Goal: Transaction & Acquisition: Obtain resource

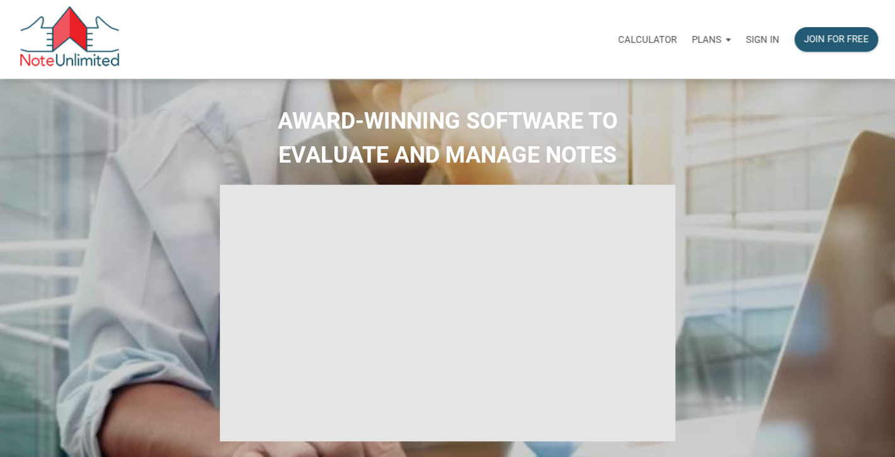
click at [765, 39] on p "Sign in" at bounding box center [762, 39] width 33 height 11
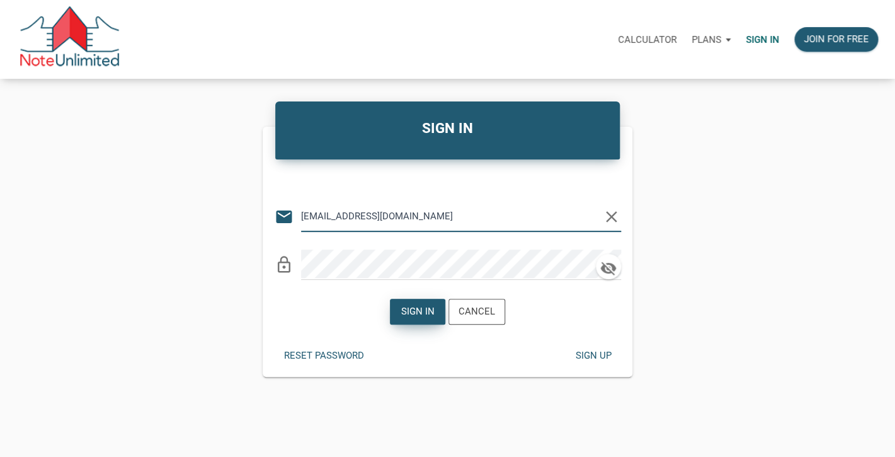
type input "lethasiddons@gmail.com"
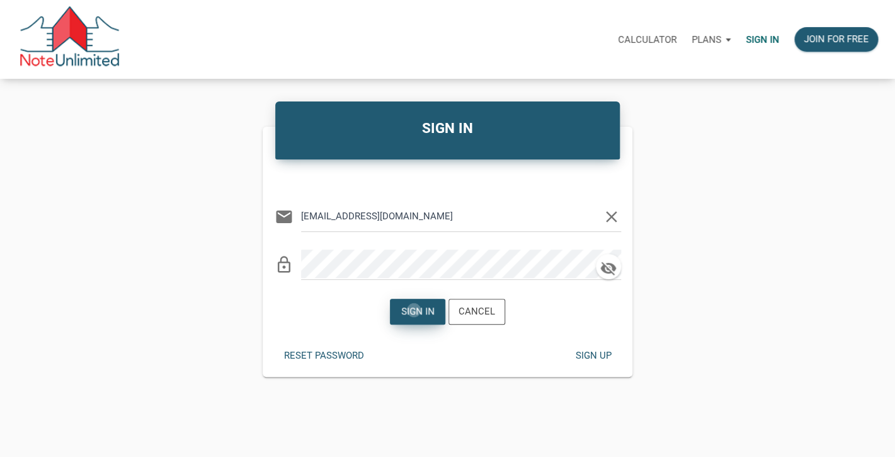
click at [414, 310] on div "Sign in" at bounding box center [417, 311] width 33 height 14
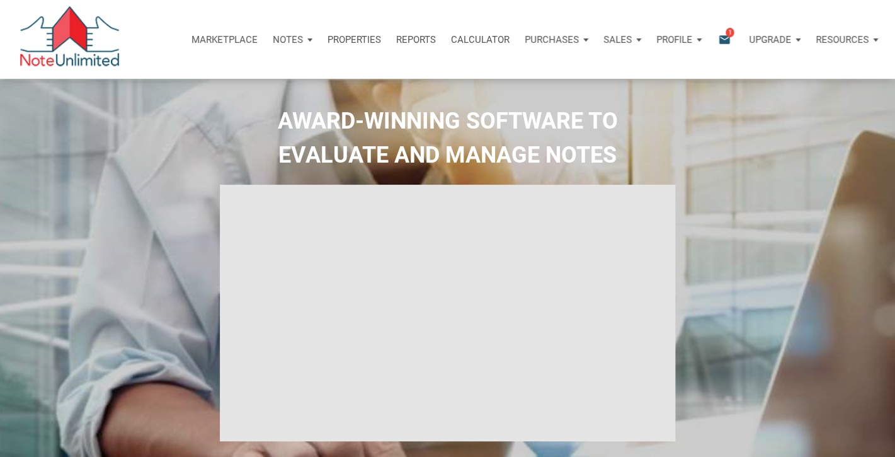
type input "Introduction to new features"
select select
click at [726, 40] on icon "email" at bounding box center [724, 39] width 15 height 14
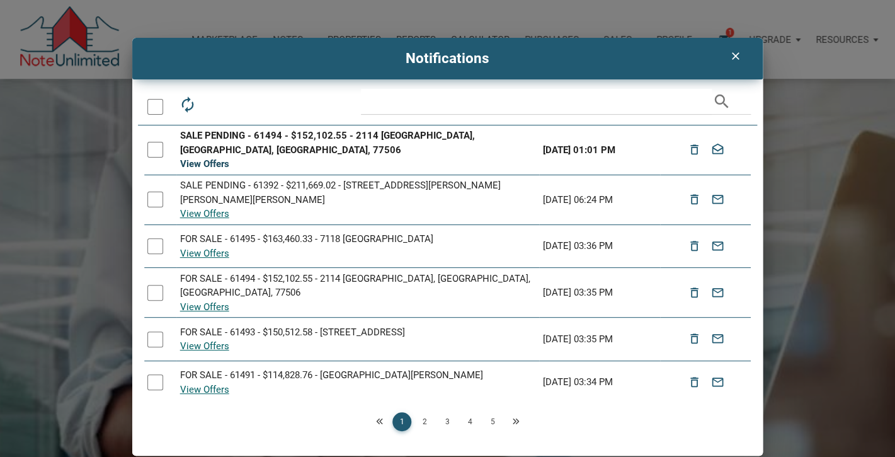
click at [218, 158] on link "View Offers" at bounding box center [204, 163] width 49 height 11
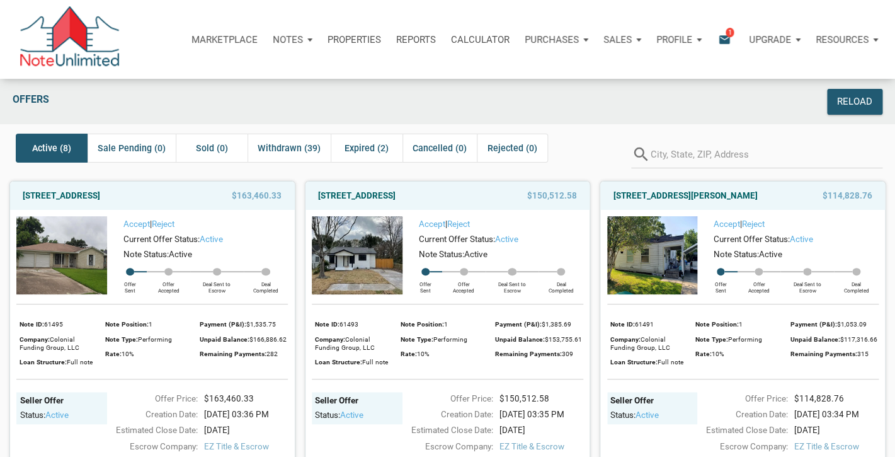
click at [728, 33] on span "1" at bounding box center [730, 32] width 8 height 10
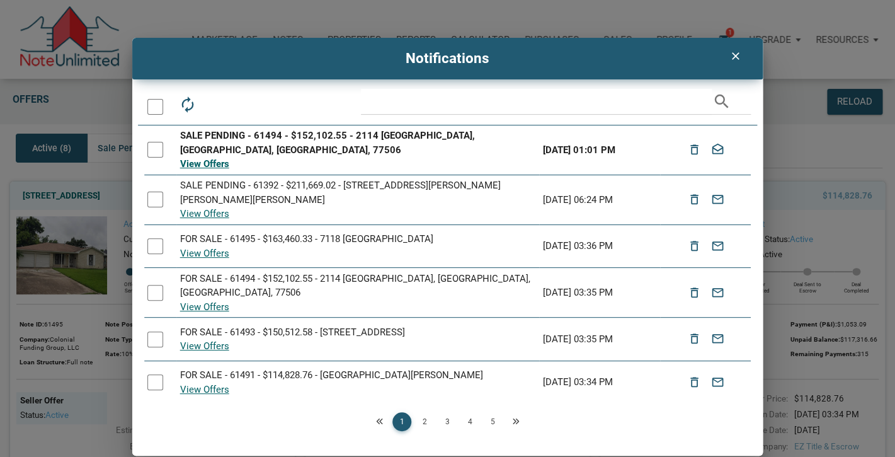
click at [157, 148] on div at bounding box center [155, 150] width 16 height 16
click at [152, 146] on div at bounding box center [155, 150] width 16 height 16
click at [186, 105] on icon "autorenew" at bounding box center [187, 105] width 18 height 18
click at [736, 57] on icon "clear" at bounding box center [735, 56] width 15 height 13
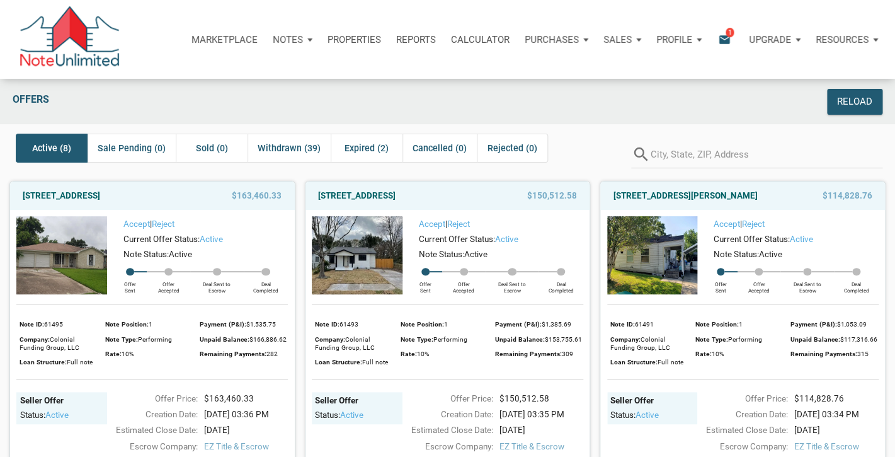
click at [727, 41] on icon "email" at bounding box center [724, 39] width 15 height 14
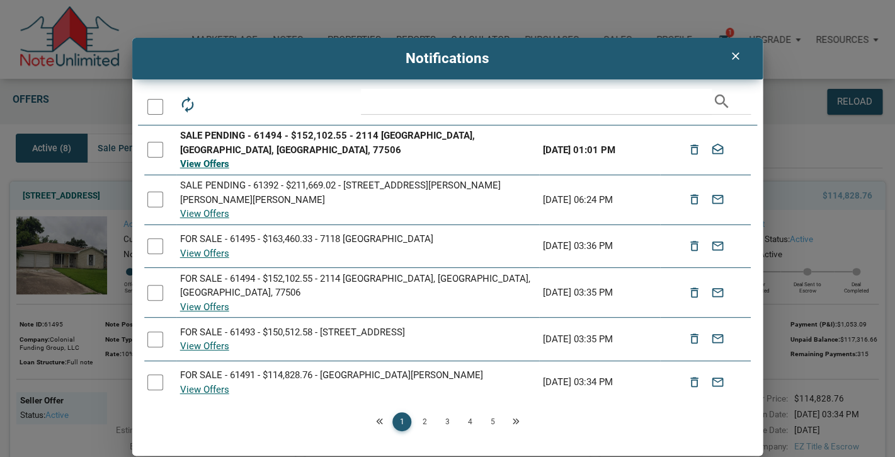
click at [151, 147] on div at bounding box center [155, 150] width 16 height 16
click at [187, 106] on icon "autorenew" at bounding box center [187, 105] width 18 height 18
click at [738, 57] on icon "clear" at bounding box center [735, 56] width 15 height 13
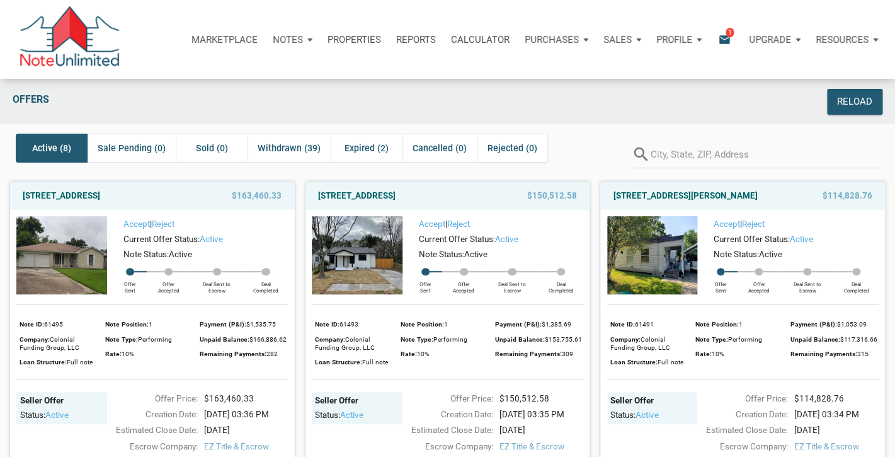
click at [675, 38] on p "Profile" at bounding box center [674, 39] width 36 height 11
click at [725, 38] on icon "email" at bounding box center [724, 39] width 15 height 14
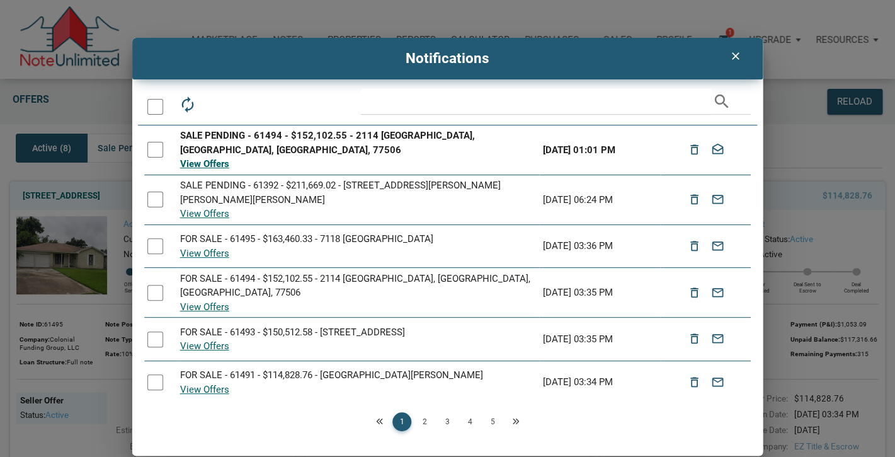
click at [385, 157] on div "View Offers" at bounding box center [358, 164] width 356 height 14
click at [162, 145] on div at bounding box center [155, 150] width 16 height 16
click at [209, 158] on link "View Offers" at bounding box center [204, 163] width 49 height 11
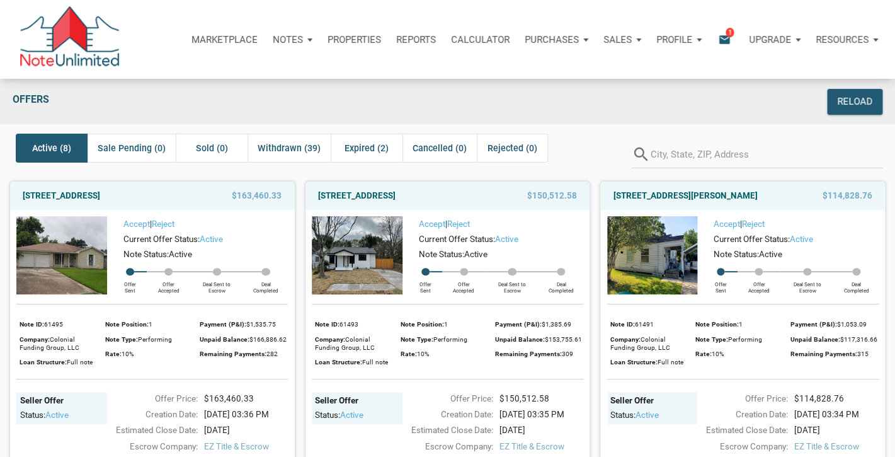
click at [43, 152] on span "Active (8)" at bounding box center [51, 147] width 39 height 15
